Goal: Information Seeking & Learning: Learn about a topic

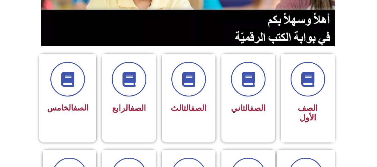
scroll to position [120, 0]
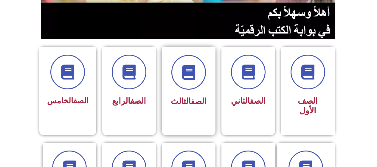
click at [193, 92] on div "الصف الثالث" at bounding box center [189, 82] width 38 height 54
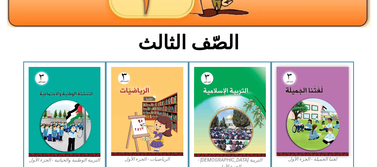
scroll to position [131, 0]
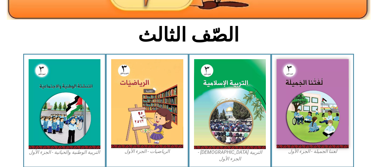
click at [306, 113] on img at bounding box center [313, 103] width 72 height 89
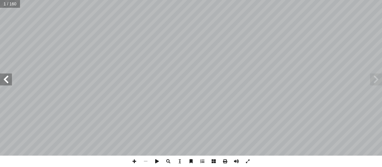
click at [4, 4] on input "text" at bounding box center [10, 4] width 20 height 8
type input "**"
